Goal: Task Accomplishment & Management: Manage account settings

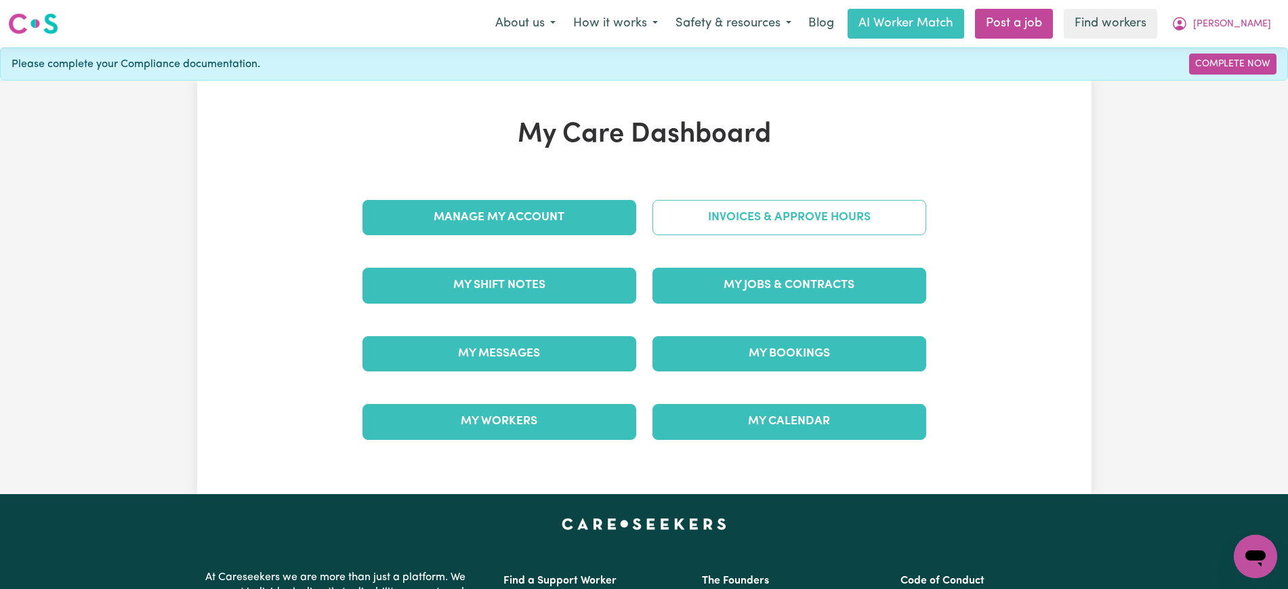
click at [795, 225] on link "Invoices & Approve Hours" at bounding box center [789, 217] width 274 height 35
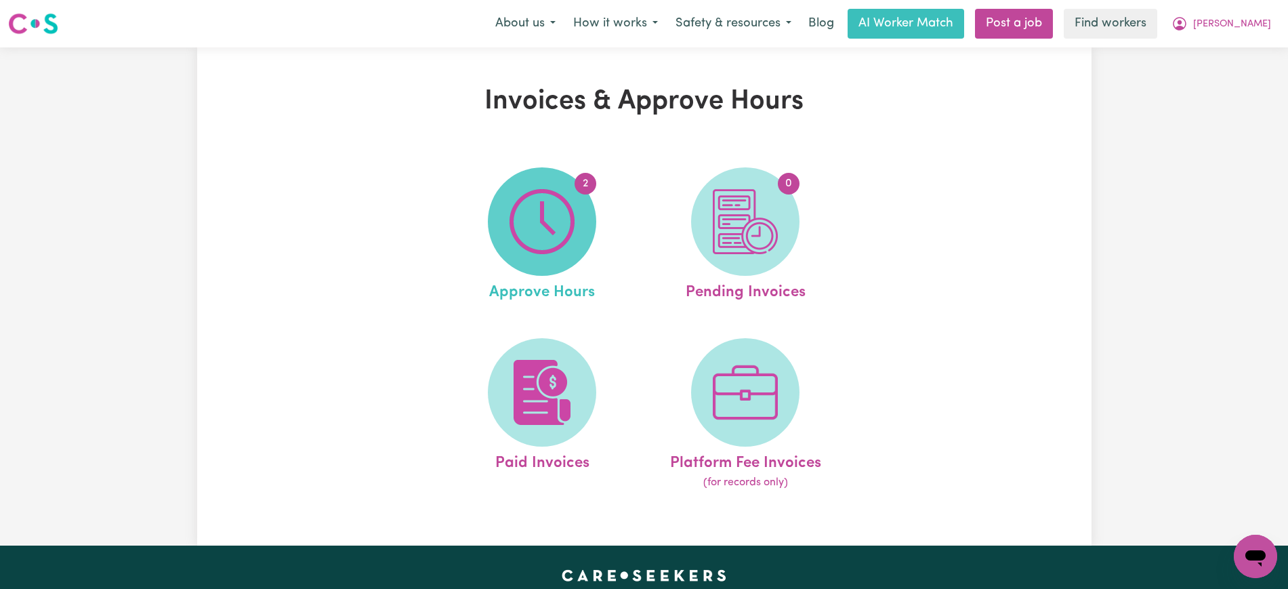
click at [587, 224] on span "2" at bounding box center [542, 221] width 108 height 108
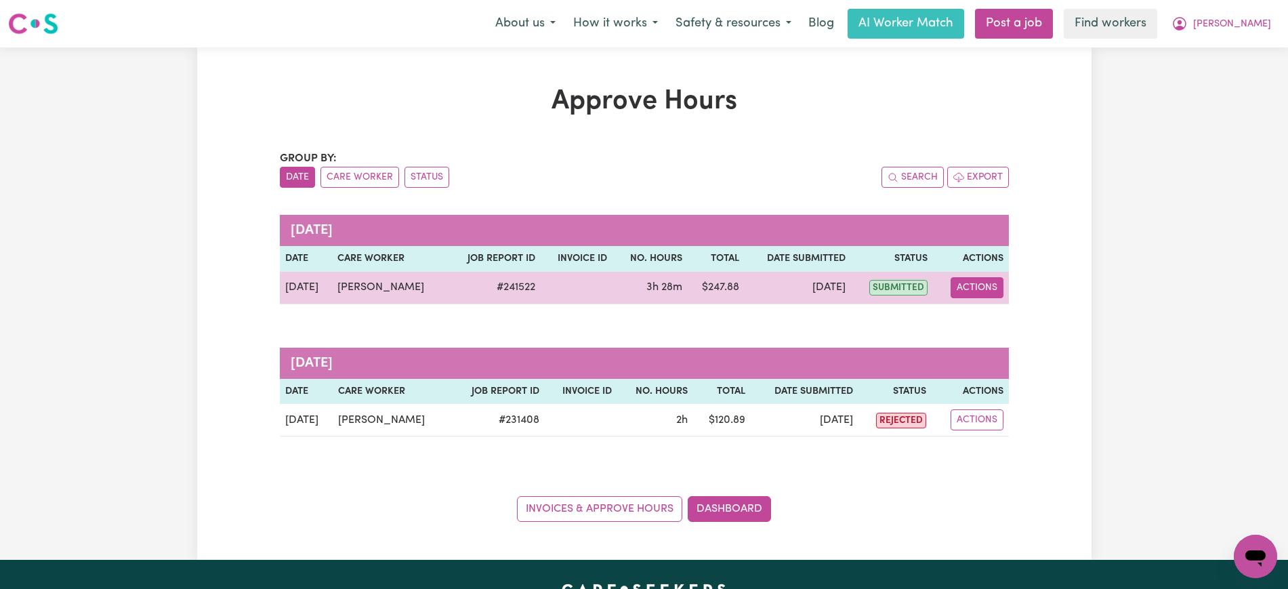
click at [984, 279] on button "Actions" at bounding box center [977, 287] width 53 height 21
click at [1006, 318] on link "View Job Report" at bounding box center [1011, 319] width 116 height 27
select select "pm"
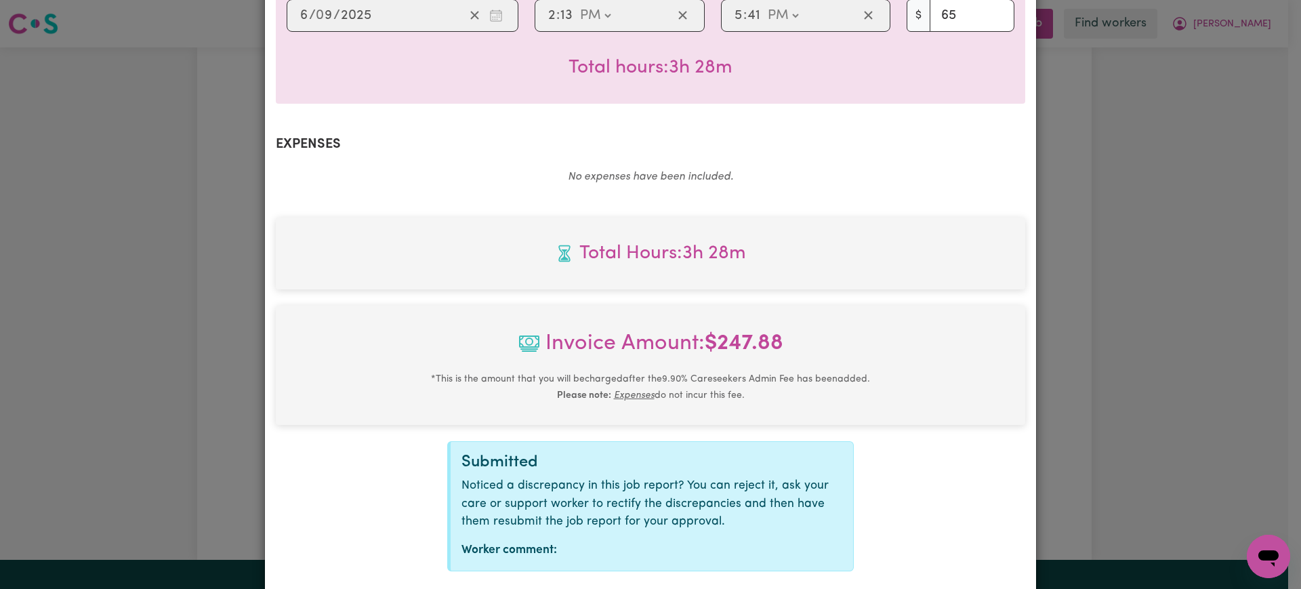
scroll to position [474, 0]
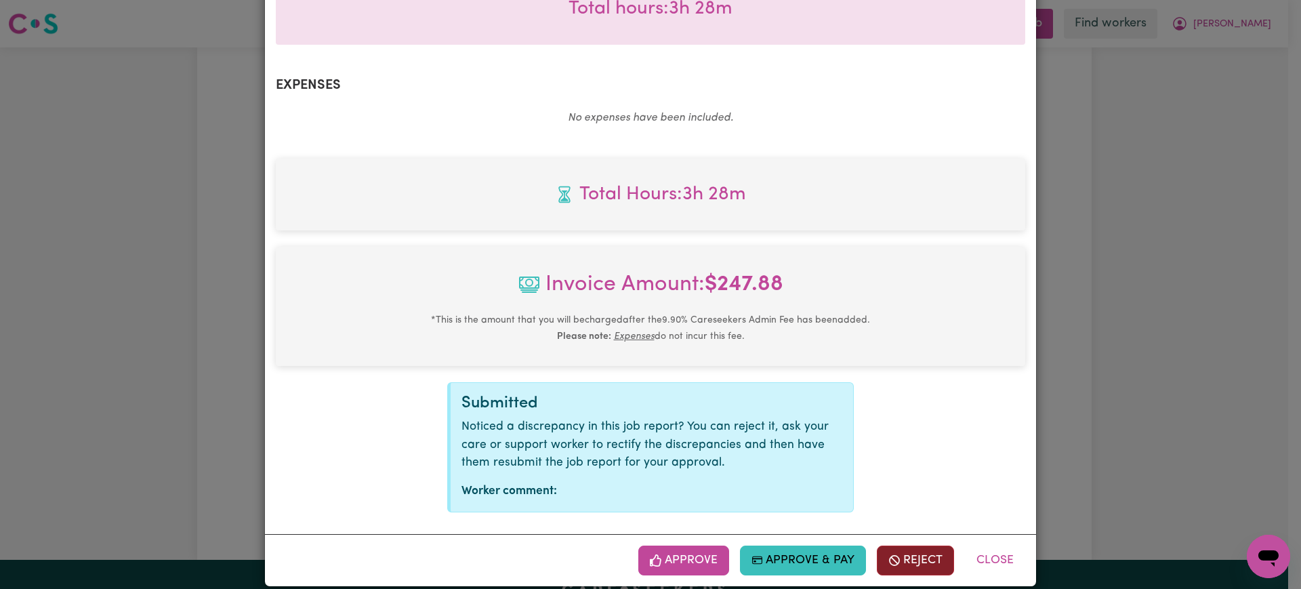
click at [898, 548] on button "Reject" at bounding box center [915, 560] width 77 height 30
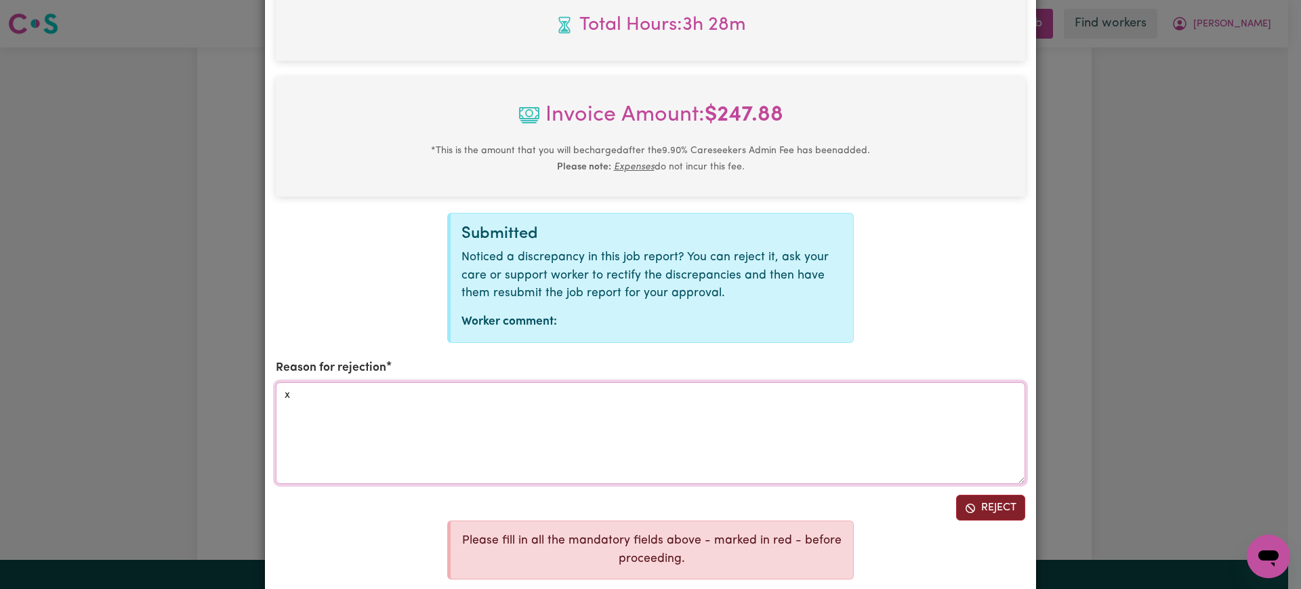
type textarea "x"
click at [989, 495] on button "Reject" at bounding box center [990, 508] width 69 height 26
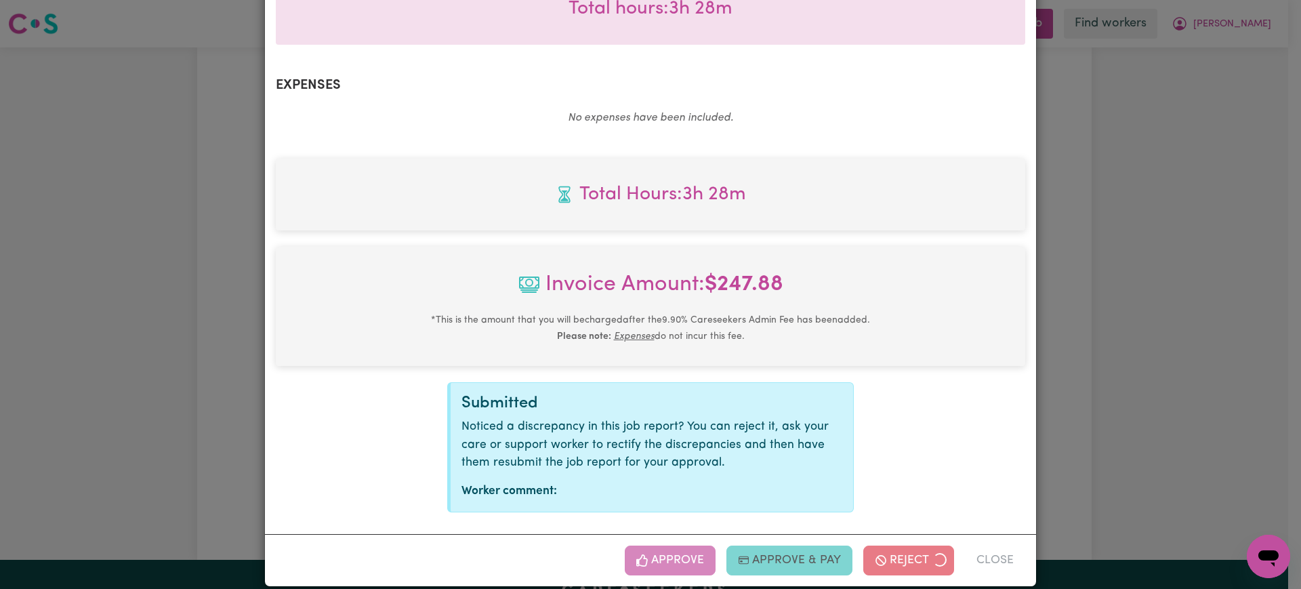
drag, startPoint x: 1104, startPoint y: 422, endPoint x: 1199, endPoint y: 144, distance: 293.5
click at [1105, 420] on div "Job Report # 241522 - [PERSON_NAME] Summary Job report # 241522 Client name: [P…" at bounding box center [650, 294] width 1301 height 589
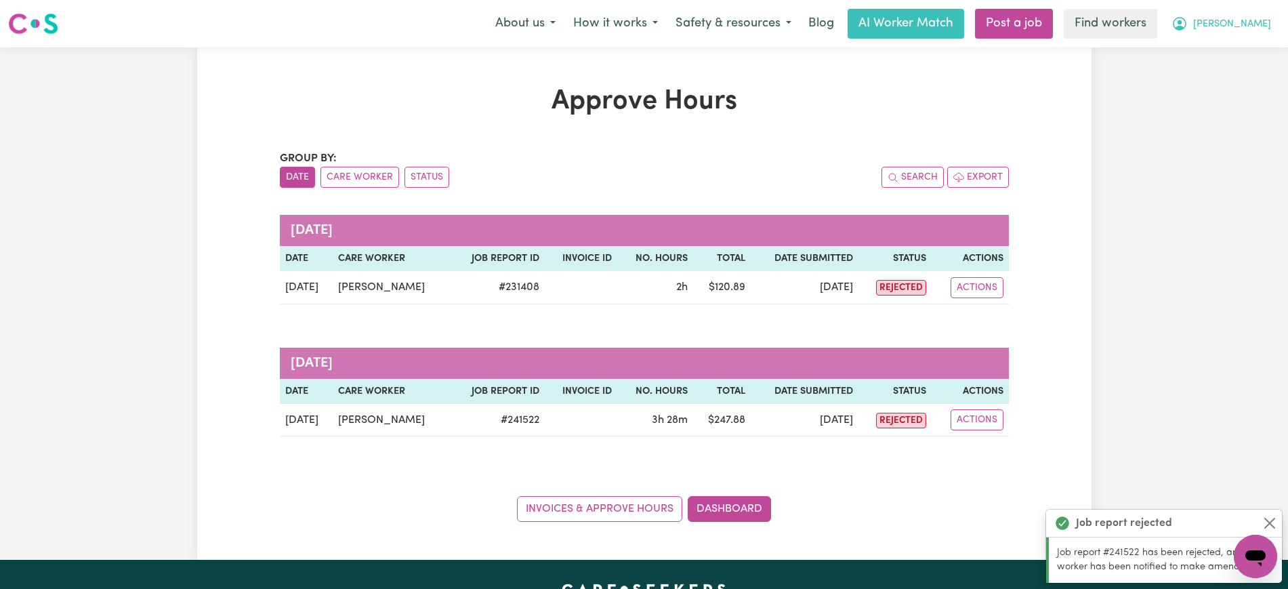
click at [1241, 20] on span "[PERSON_NAME]" at bounding box center [1232, 24] width 78 height 15
click at [1253, 87] on link "Logout" at bounding box center [1225, 78] width 107 height 26
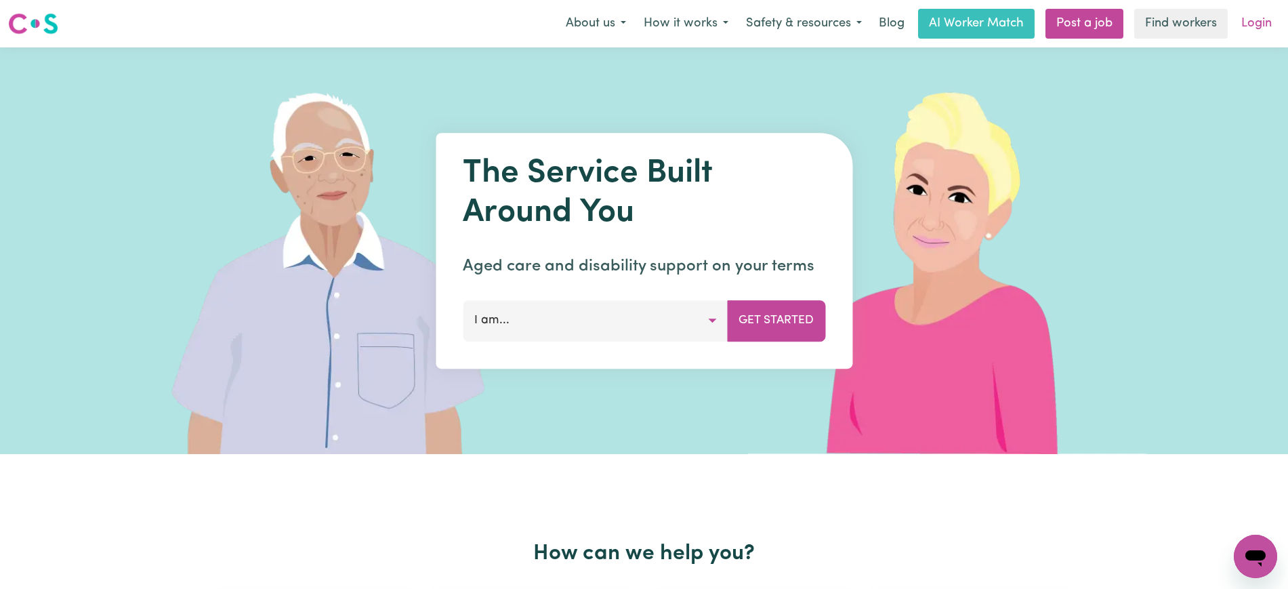
click at [1255, 30] on link "Login" at bounding box center [1256, 24] width 47 height 30
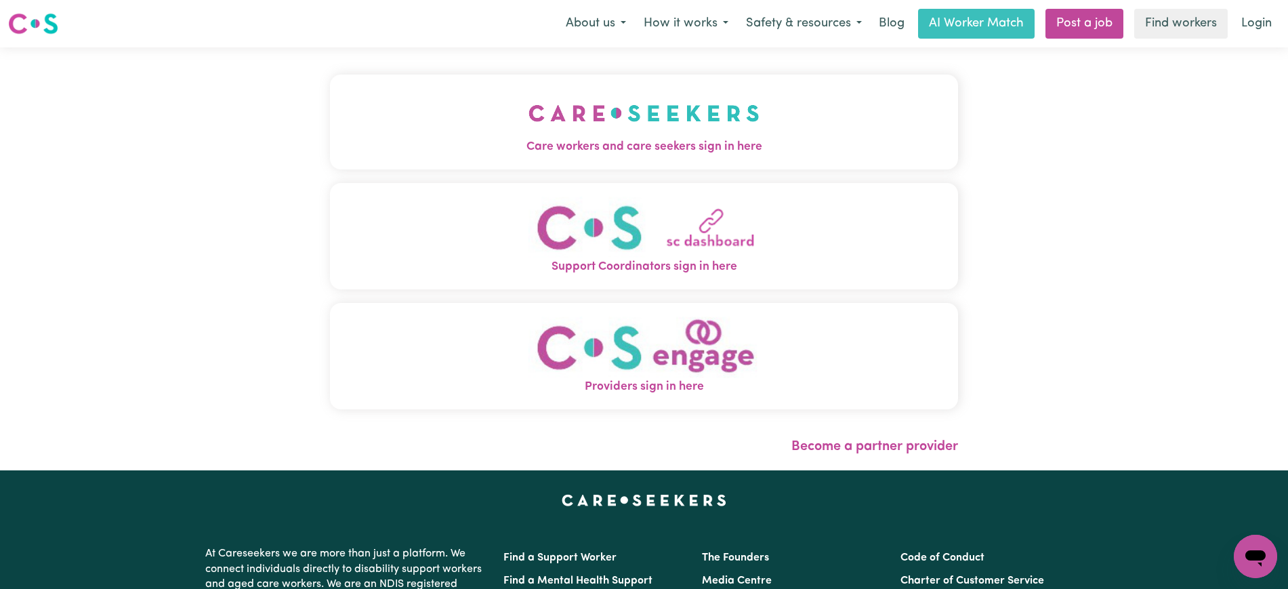
click at [603, 126] on img "Care workers and care seekers sign in here" at bounding box center [643, 113] width 231 height 50
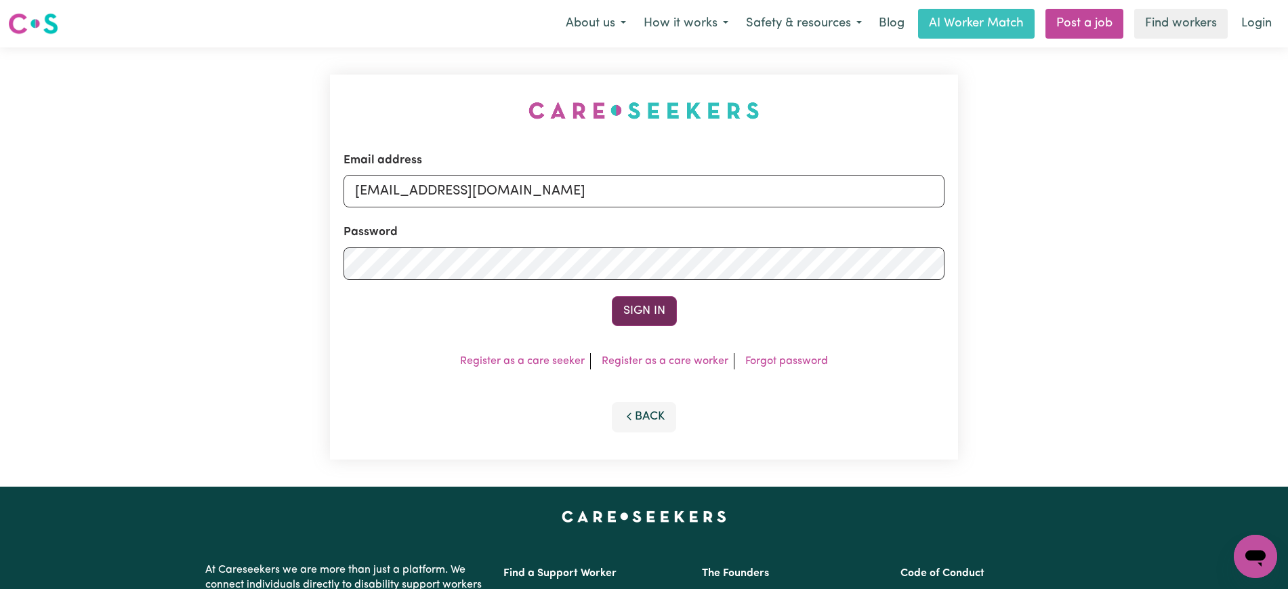
click at [654, 309] on button "Sign In" at bounding box center [644, 311] width 65 height 30
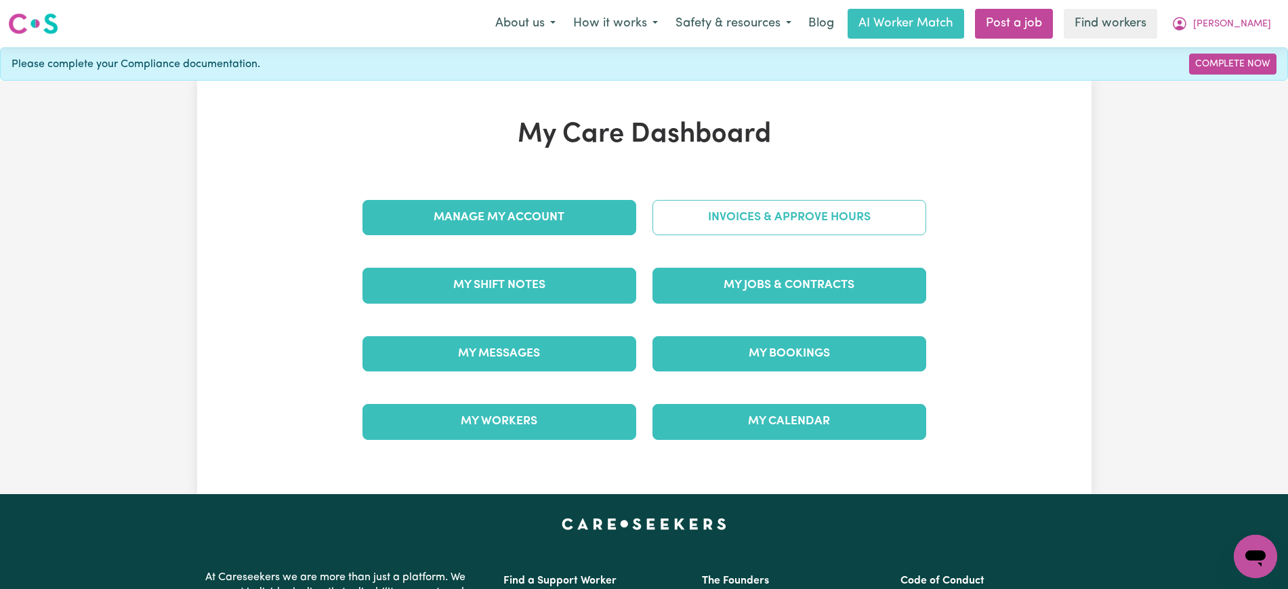
click at [716, 205] on link "Invoices & Approve Hours" at bounding box center [789, 217] width 274 height 35
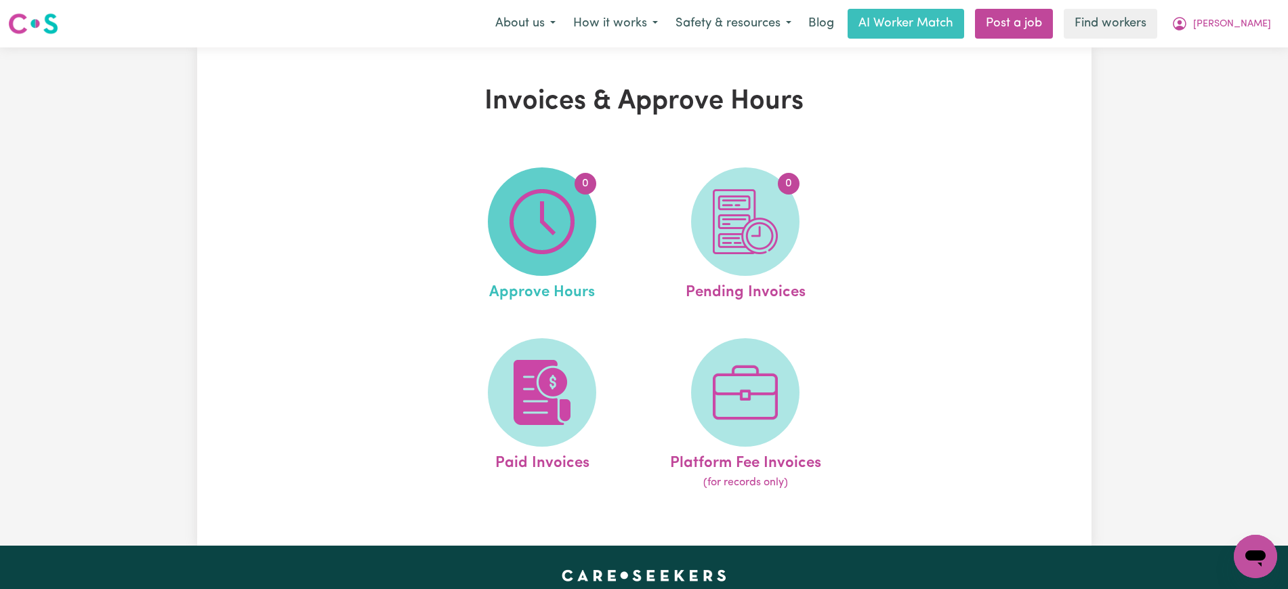
click at [591, 217] on span "0" at bounding box center [542, 221] width 108 height 108
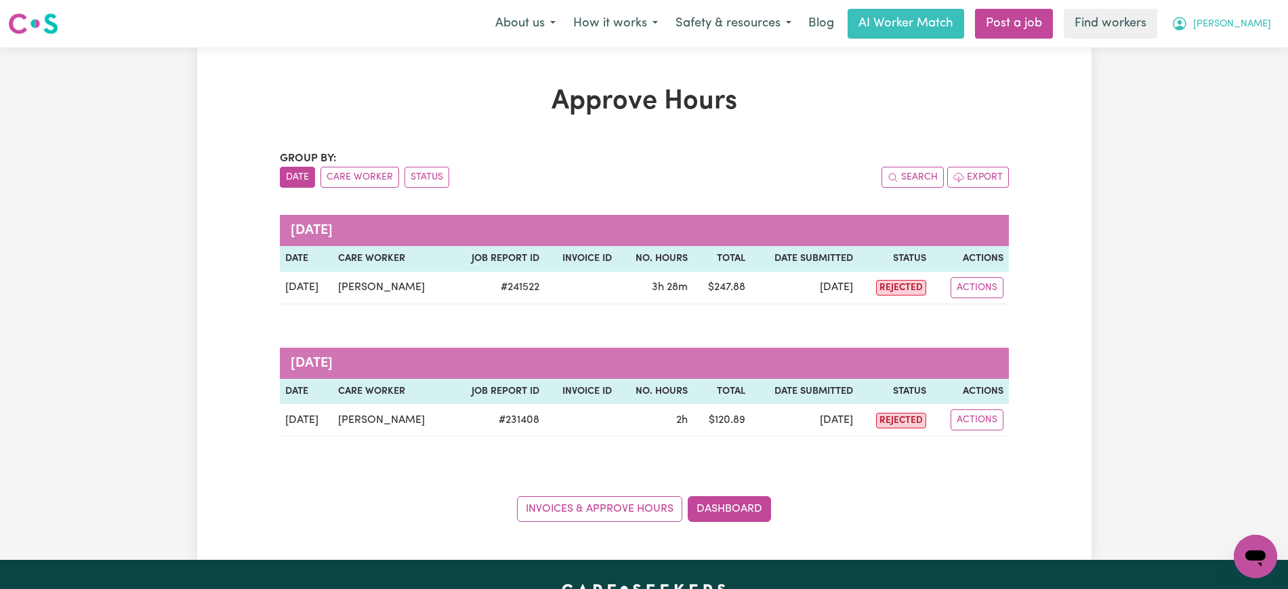
click at [1236, 15] on button "[PERSON_NAME]" at bounding box center [1221, 23] width 117 height 28
click at [1234, 72] on link "Logout" at bounding box center [1225, 78] width 107 height 26
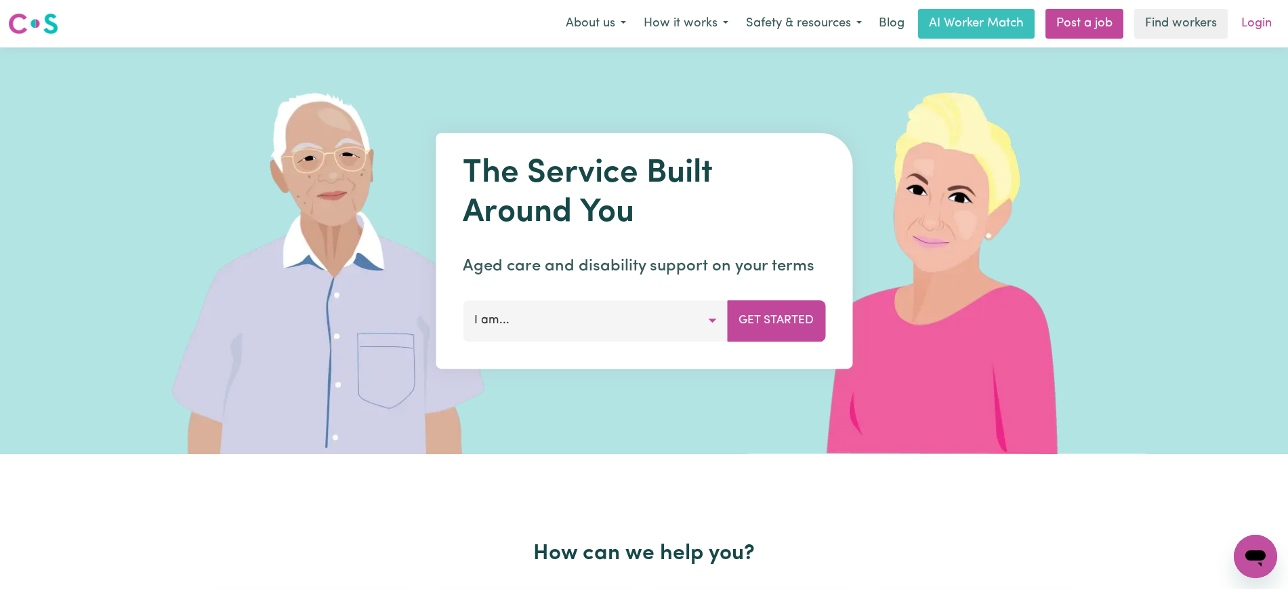
click at [1251, 16] on link "Login" at bounding box center [1256, 24] width 47 height 30
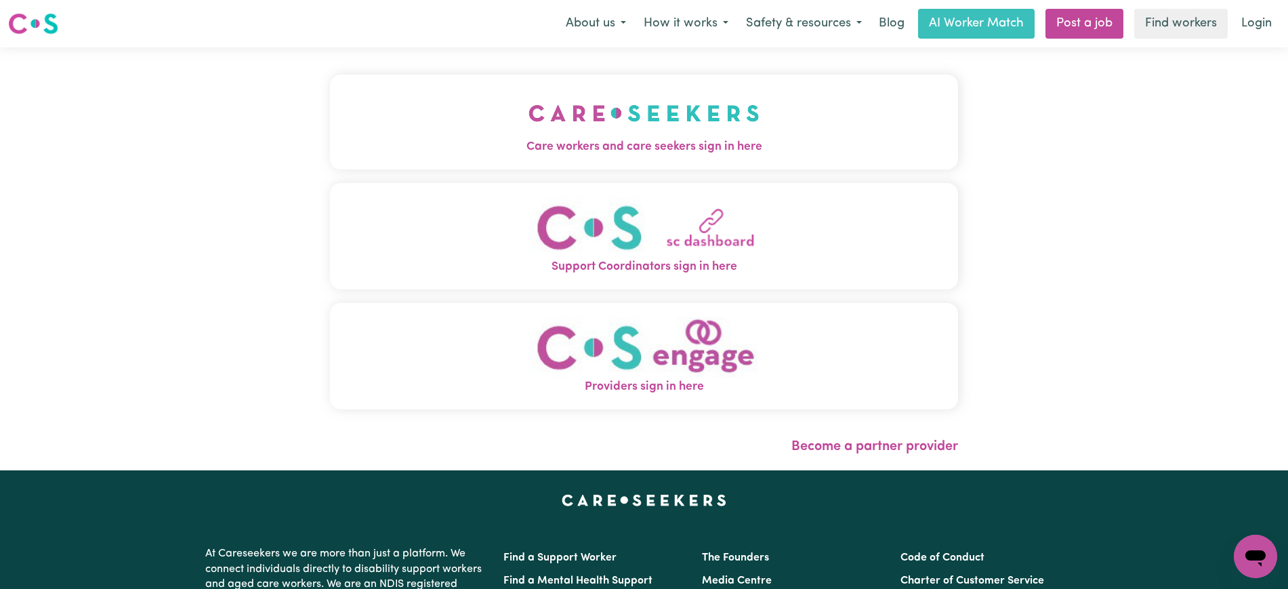
click at [575, 116] on img "Care workers and care seekers sign in here" at bounding box center [643, 113] width 231 height 50
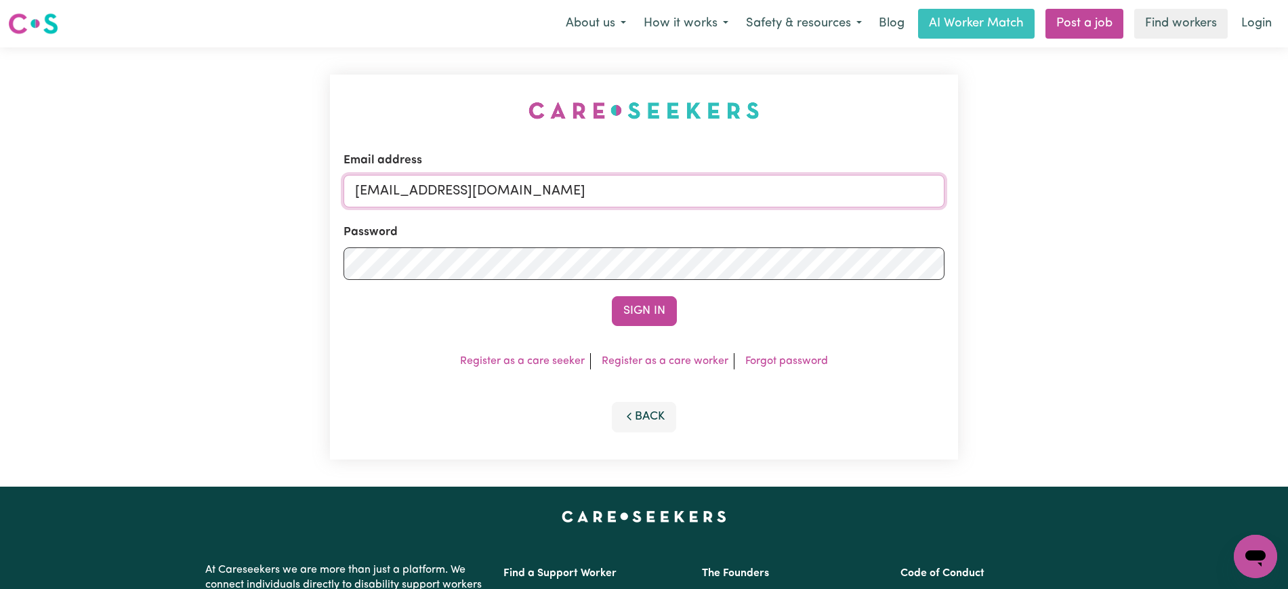
drag, startPoint x: 425, startPoint y: 194, endPoint x: 956, endPoint y: 194, distance: 531.2
click at [956, 194] on div "Email address [EMAIL_ADDRESS][DOMAIN_NAME] Password Sign In Register as a care …" at bounding box center [644, 267] width 628 height 385
paste input "[EMAIL_ADDRESS][DOMAIN_NAME]"
type input "superuser~[EMAIL_ADDRESS][DOMAIN_NAME]"
click at [478, 112] on div "Email address superuser~[EMAIL_ADDRESS][DOMAIN_NAME] Password Sign In Register …" at bounding box center [644, 267] width 628 height 385
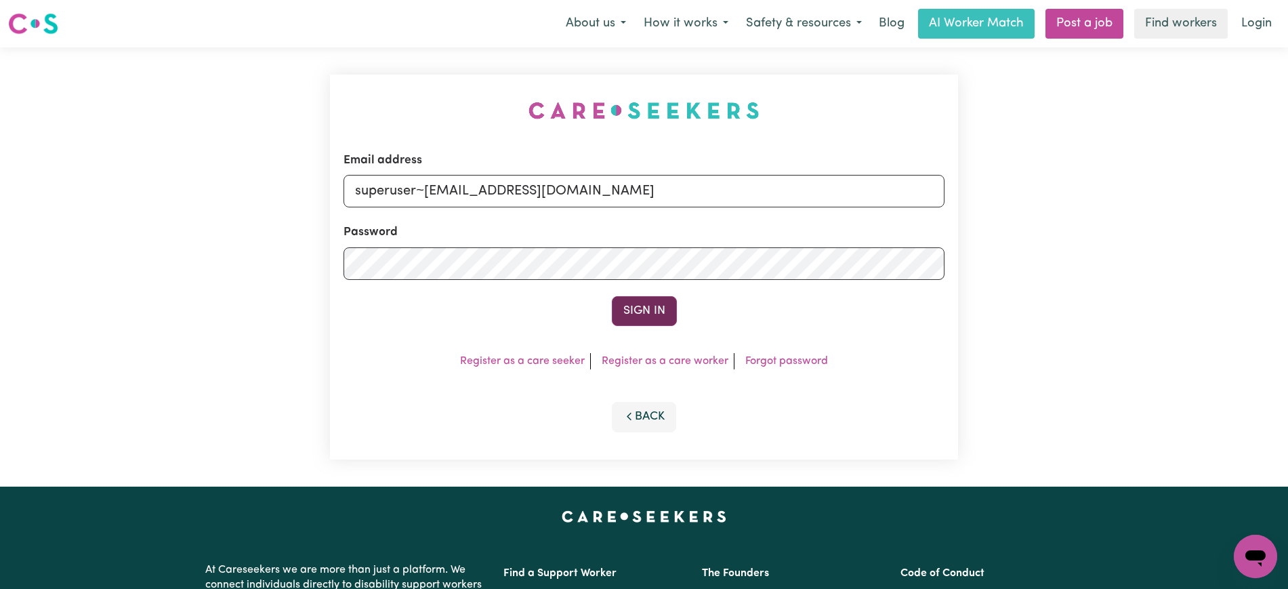
click at [652, 301] on button "Sign In" at bounding box center [644, 311] width 65 height 30
